Goal: Transaction & Acquisition: Obtain resource

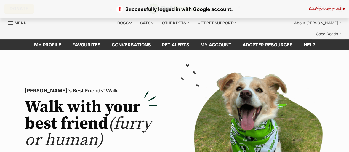
click at [340, 9] on span "3" at bounding box center [339, 9] width 2 height 4
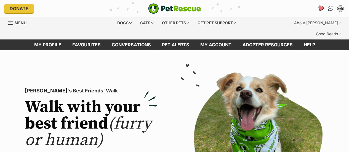
click at [322, 7] on icon "Favourites" at bounding box center [320, 8] width 7 height 6
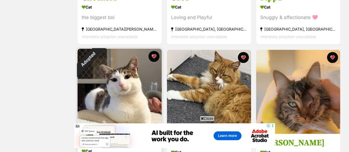
scroll to position [362, 0]
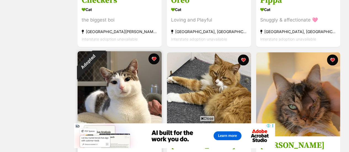
click at [155, 51] on img at bounding box center [119, 93] width 84 height 84
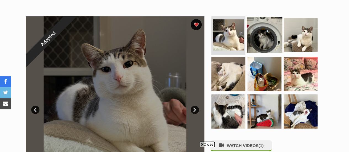
click at [257, 24] on img at bounding box center [264, 35] width 36 height 36
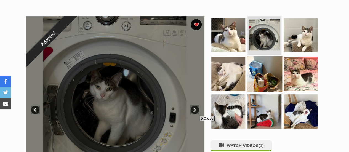
click at [265, 76] on img at bounding box center [264, 74] width 36 height 36
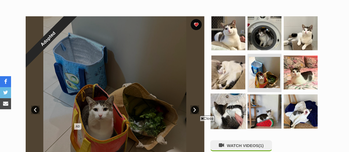
click at [242, 93] on img at bounding box center [228, 111] width 36 height 36
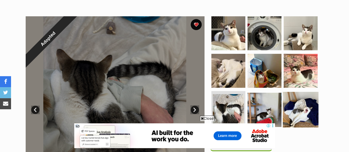
click at [292, 96] on img at bounding box center [300, 110] width 36 height 36
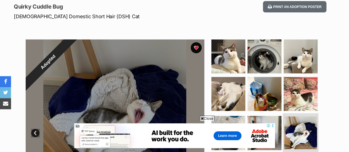
scroll to position [79, 0]
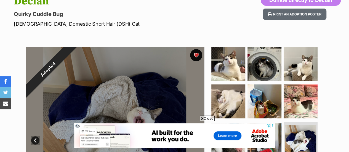
click at [196, 49] on button "favourite" at bounding box center [196, 55] width 12 height 12
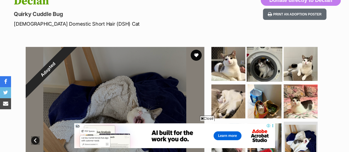
scroll to position [0, 0]
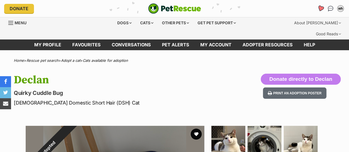
click at [317, 10] on icon "Favourites" at bounding box center [320, 8] width 7 height 7
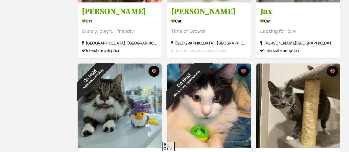
scroll to position [243, 0]
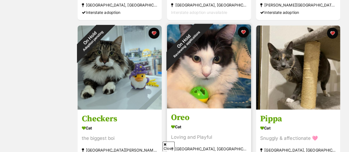
click at [203, 55] on img at bounding box center [209, 66] width 84 height 84
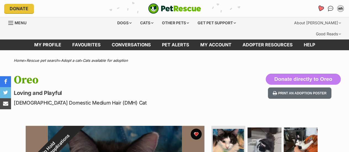
click at [321, 7] on icon "Favourites" at bounding box center [320, 8] width 7 height 6
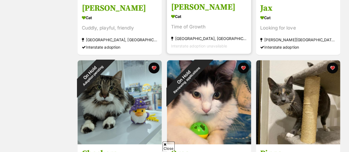
scroll to position [228, 0]
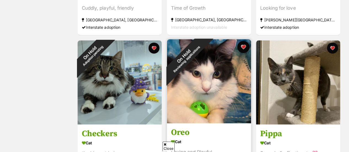
click at [244, 41] on button "favourite" at bounding box center [243, 47] width 12 height 12
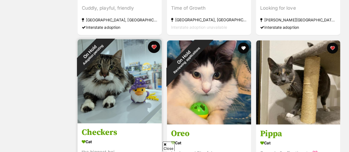
click at [153, 41] on button "favourite" at bounding box center [154, 47] width 12 height 12
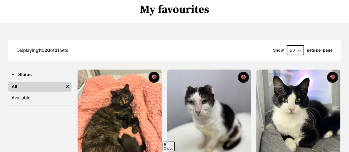
scroll to position [0, 0]
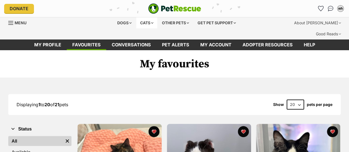
click at [153, 25] on div "Cats" at bounding box center [146, 22] width 21 height 11
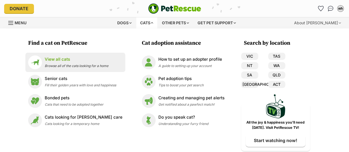
click at [53, 56] on p "View all cats" at bounding box center [77, 59] width 64 height 6
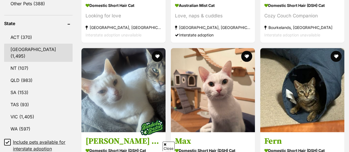
click at [24, 44] on link "[GEOGRAPHIC_DATA] (1,495)" at bounding box center [38, 53] width 68 height 18
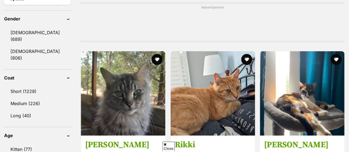
scroll to position [497, 0]
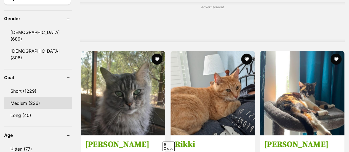
click at [28, 97] on link "Medium (226)" at bounding box center [38, 103] width 68 height 12
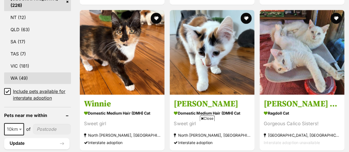
scroll to position [342, 0]
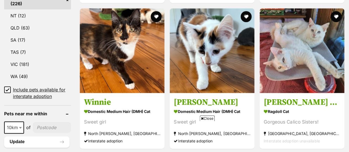
click at [8, 88] on icon at bounding box center [7, 89] width 3 height 2
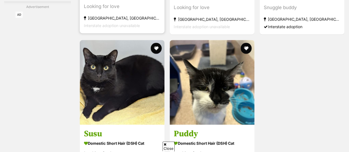
scroll to position [1133, 0]
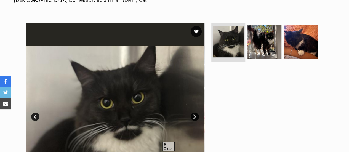
scroll to position [101, 0]
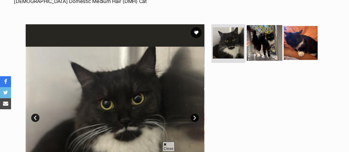
click at [260, 42] on img at bounding box center [264, 43] width 36 height 36
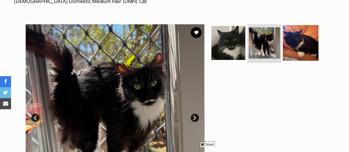
click at [316, 26] on img at bounding box center [300, 43] width 36 height 36
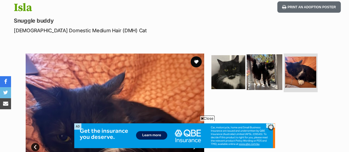
scroll to position [72, 0]
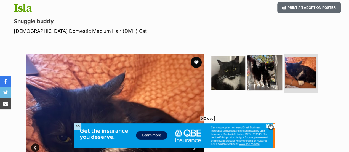
click at [269, 63] on img at bounding box center [264, 73] width 36 height 36
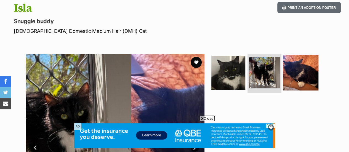
click at [293, 64] on img at bounding box center [300, 73] width 36 height 36
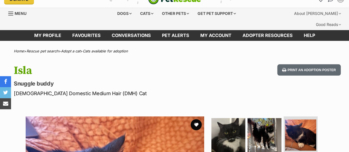
scroll to position [0, 0]
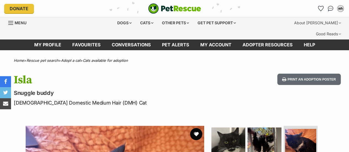
click at [190, 128] on button "favourite" at bounding box center [196, 134] width 12 height 12
click at [139, 17] on div "Cats" at bounding box center [146, 22] width 21 height 11
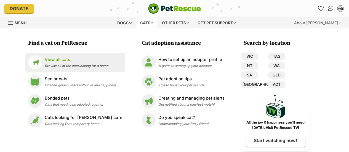
click at [84, 67] on span "Browse all of the cats looking for a home" at bounding box center [77, 66] width 64 height 4
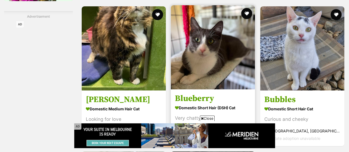
scroll to position [1033, 0]
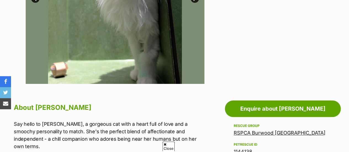
scroll to position [269, 0]
